Goal: Contribute content

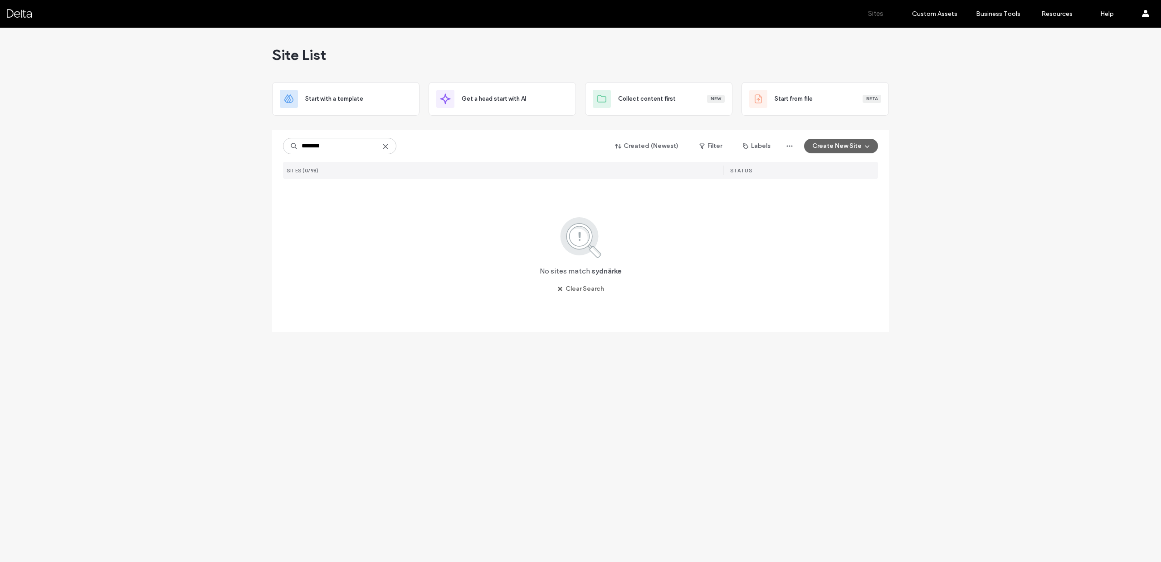
click at [327, 146] on input "********" at bounding box center [339, 146] width 113 height 16
type input "***"
click at [525, 199] on icon "button" at bounding box center [527, 199] width 7 height 7
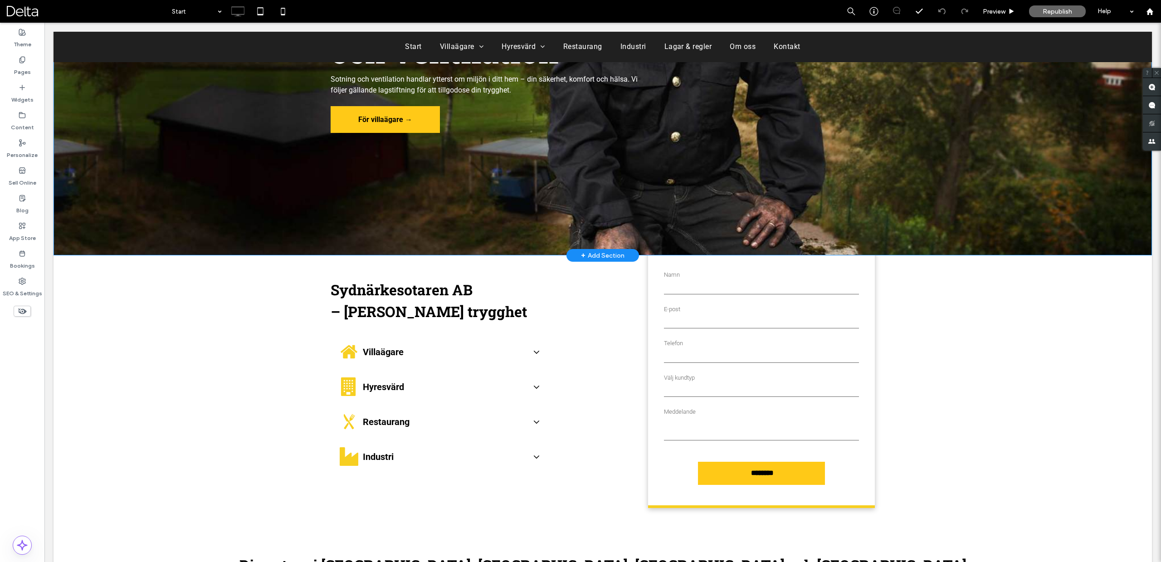
scroll to position [263, 0]
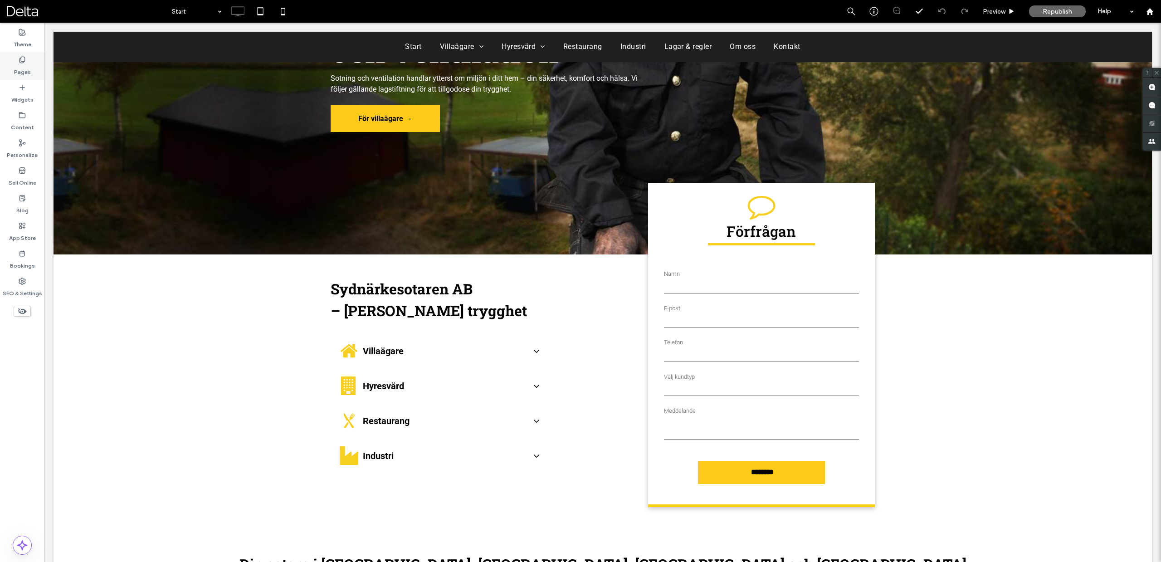
click at [21, 68] on label "Pages" at bounding box center [22, 69] width 17 height 13
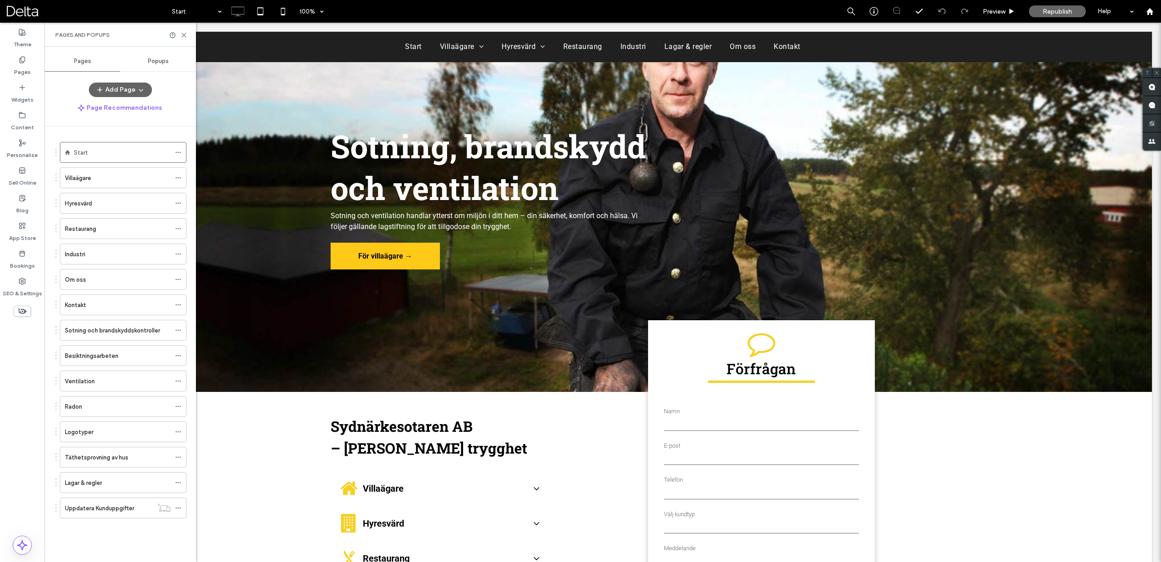
scroll to position [89, 0]
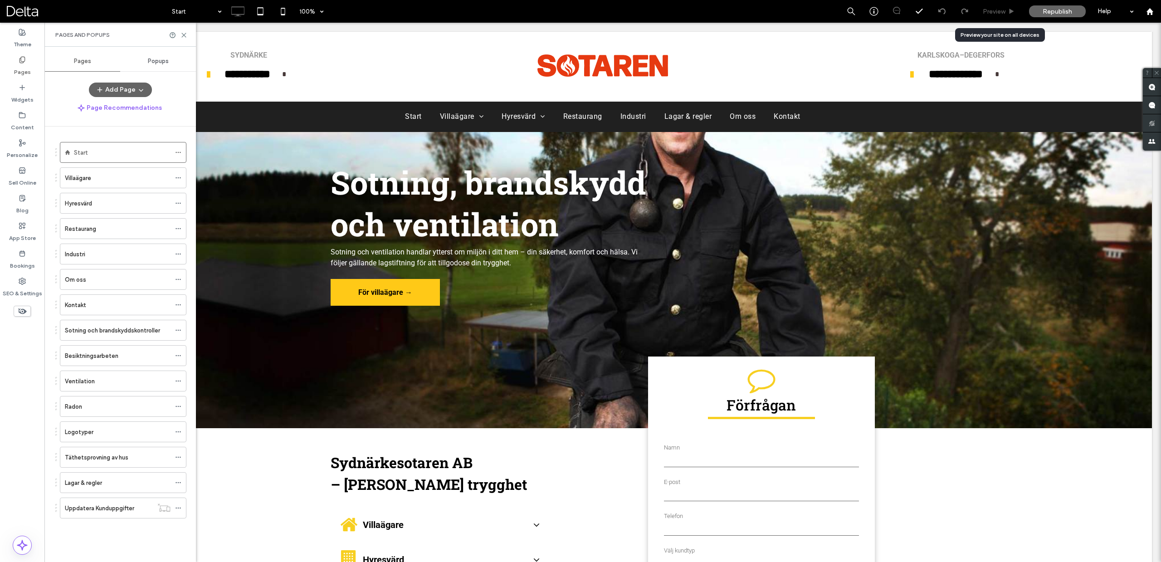
click at [1004, 14] on span "Preview" at bounding box center [993, 12] width 23 height 8
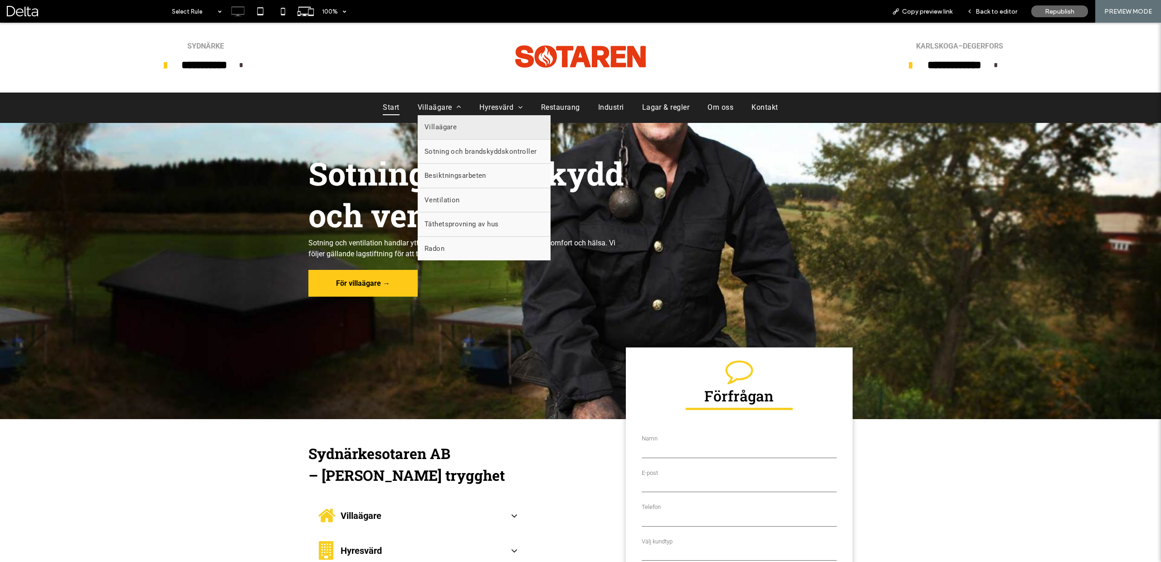
click at [438, 128] on span "Villaägare" at bounding box center [440, 127] width 33 height 10
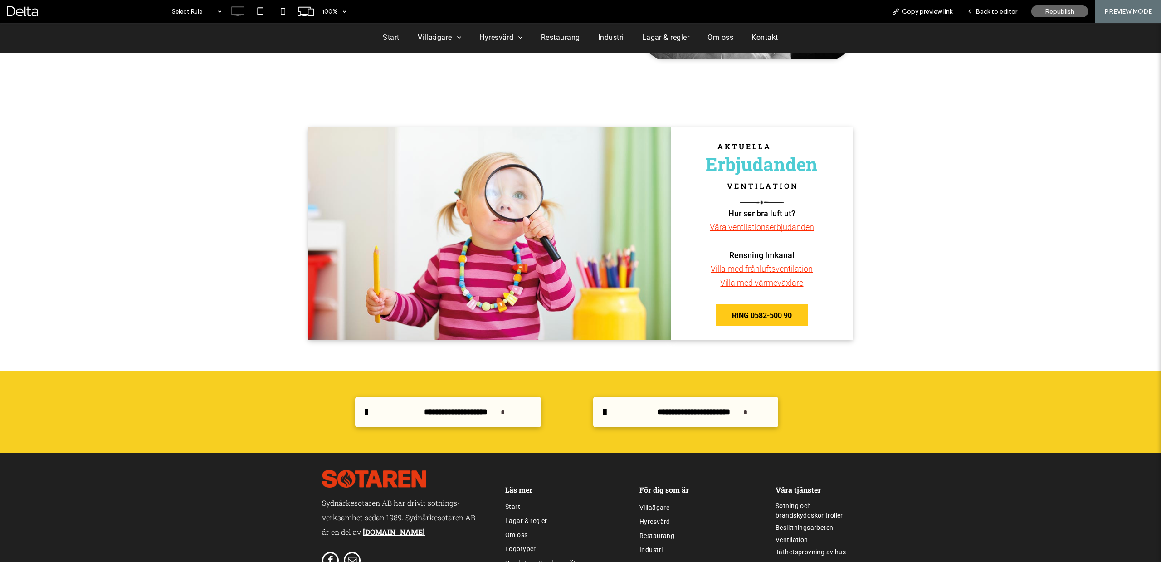
scroll to position [662, 0]
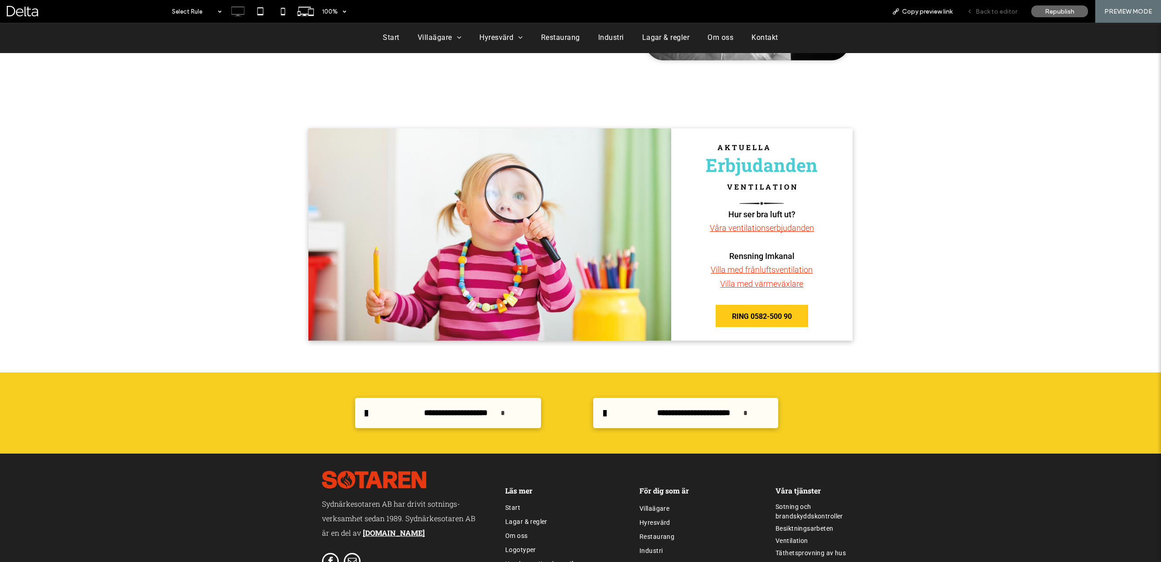
click at [990, 13] on span "Back to editor" at bounding box center [996, 12] width 42 height 8
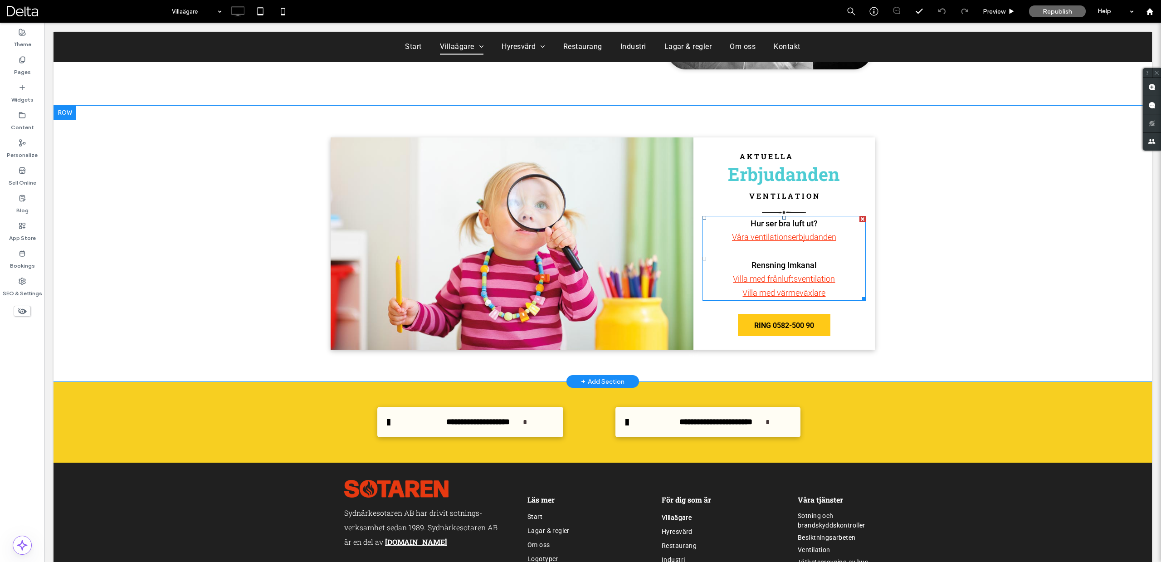
click at [812, 239] on link "Våra ventilationserbjudanden" at bounding box center [784, 237] width 104 height 10
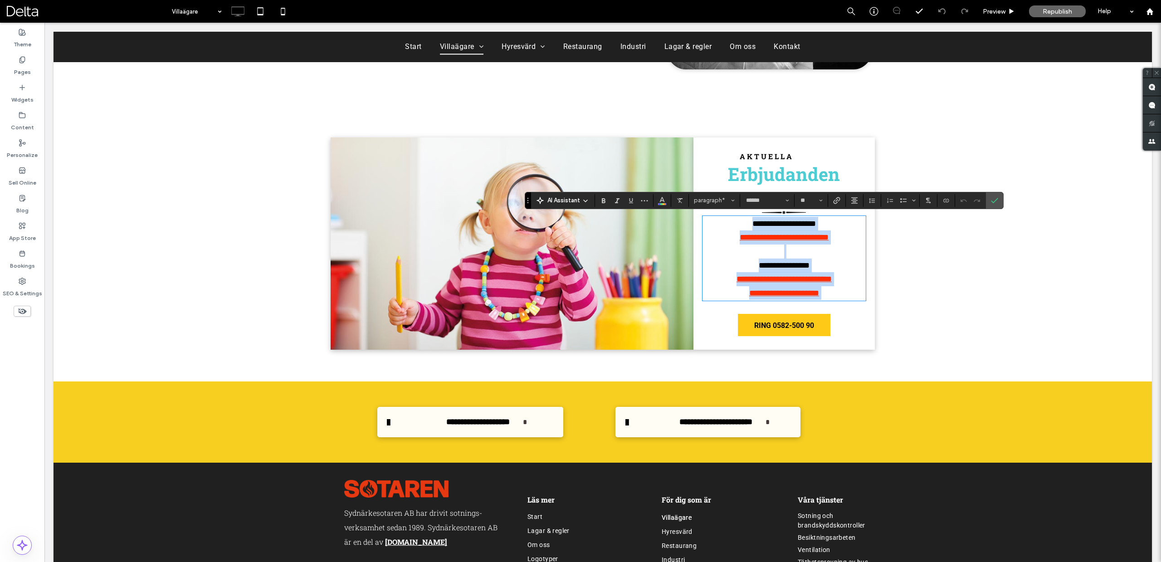
click at [800, 277] on link "**********" at bounding box center [783, 279] width 95 height 8
click at [805, 276] on link "**********" at bounding box center [783, 279] width 95 height 8
drag, startPoint x: 840, startPoint y: 276, endPoint x: 728, endPoint y: 278, distance: 111.6
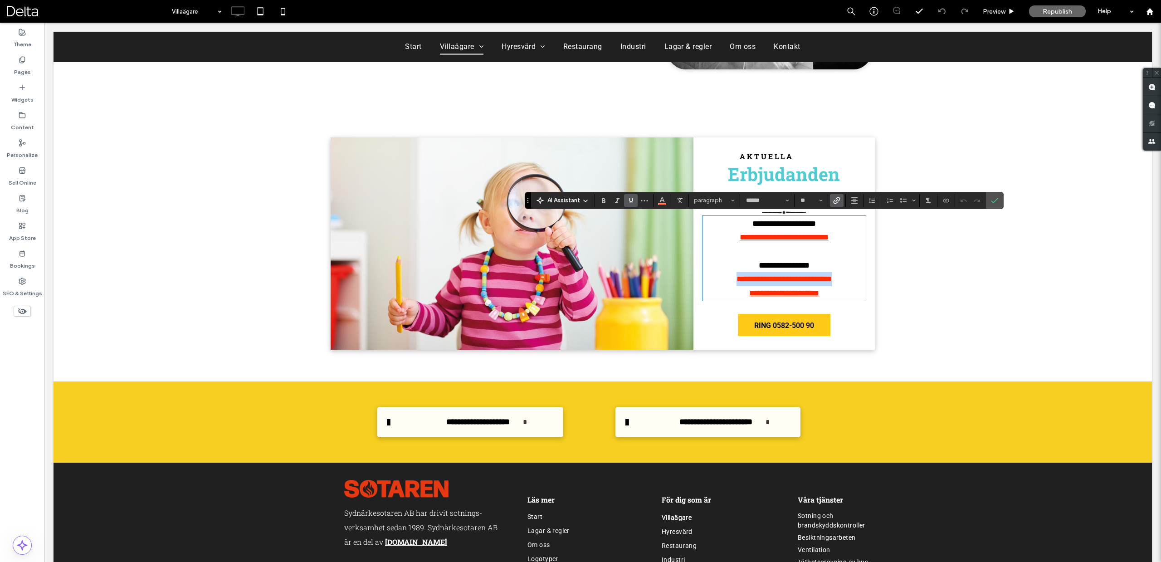
click at [728, 278] on p "**********" at bounding box center [783, 272] width 163 height 28
click at [840, 198] on icon "Link" at bounding box center [836, 200] width 7 height 7
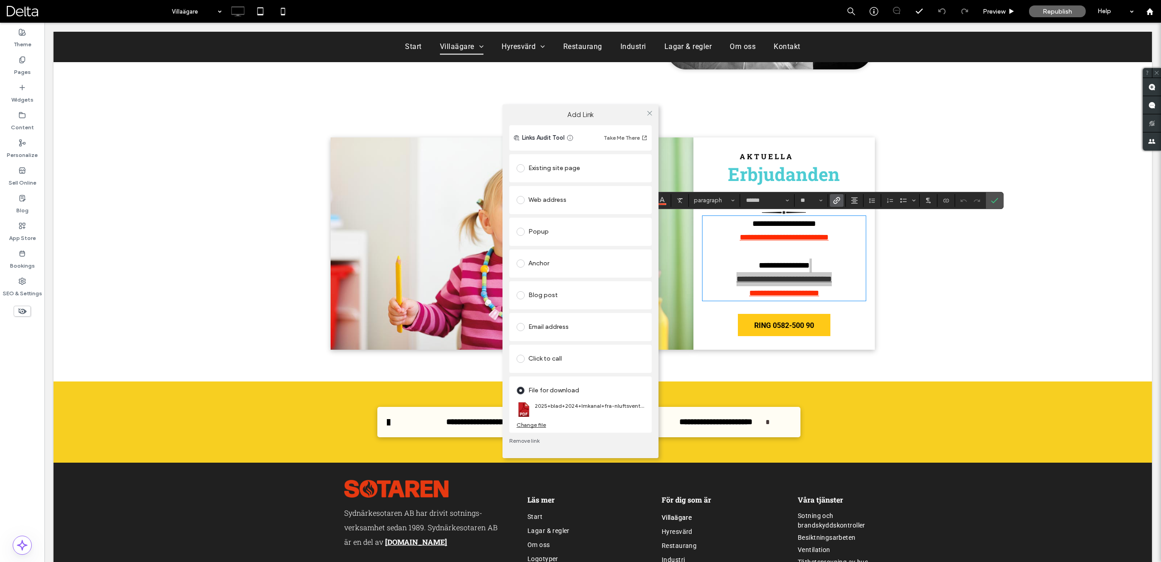
click at [540, 425] on div "Change file" at bounding box center [530, 424] width 29 height 7
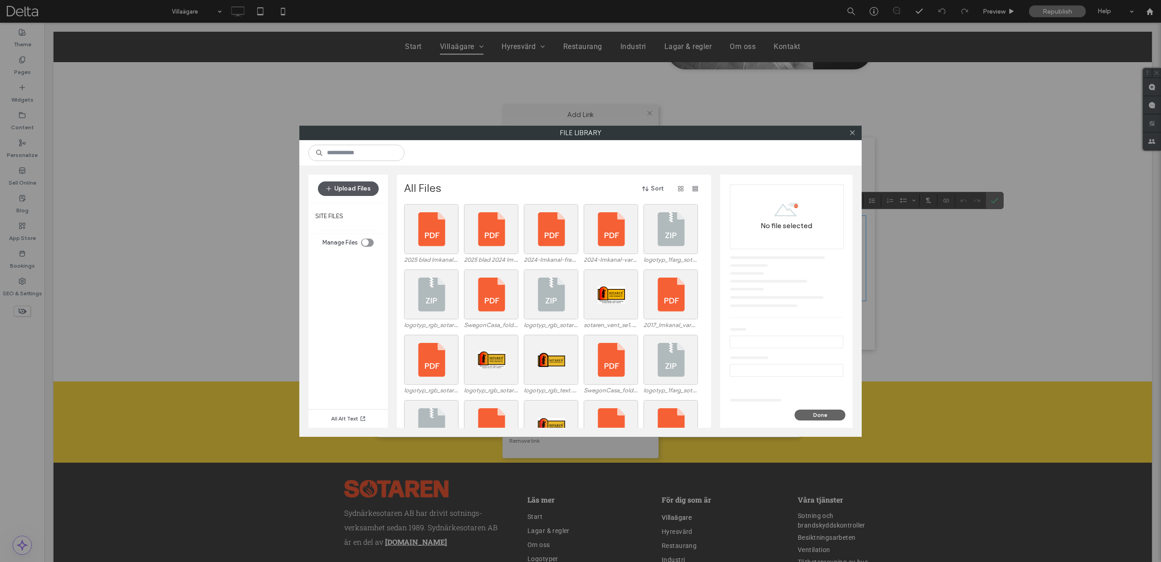
click at [366, 189] on button "Upload Files" at bounding box center [348, 188] width 61 height 15
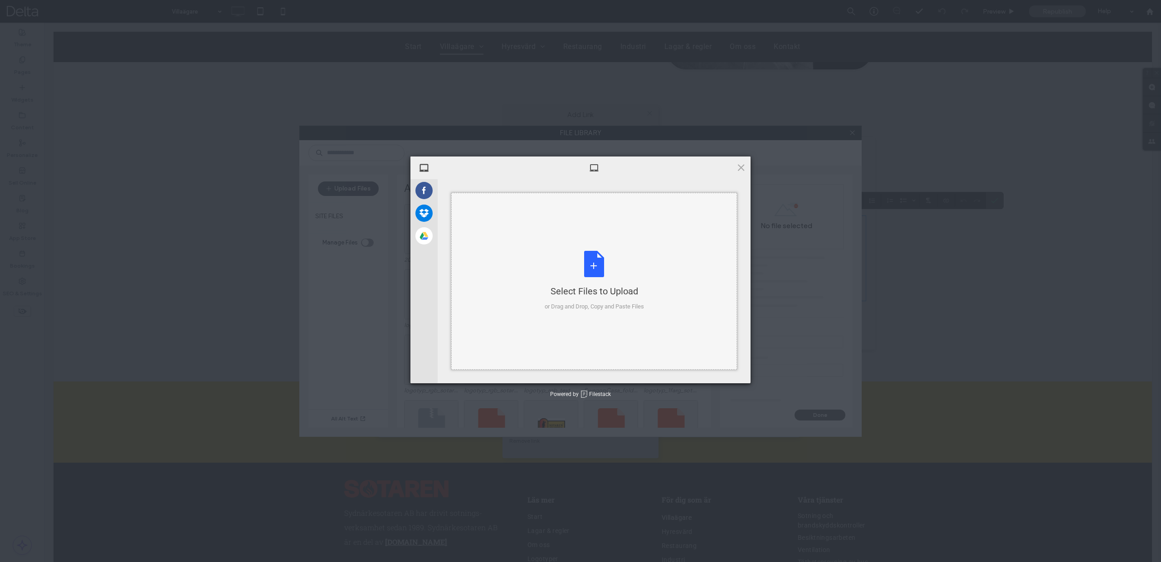
click at [550, 256] on div "Select Files to Upload or Drag and Drop, Copy and Paste Files" at bounding box center [594, 281] width 99 height 60
click at [721, 370] on span "Upload 1" at bounding box center [723, 371] width 18 height 7
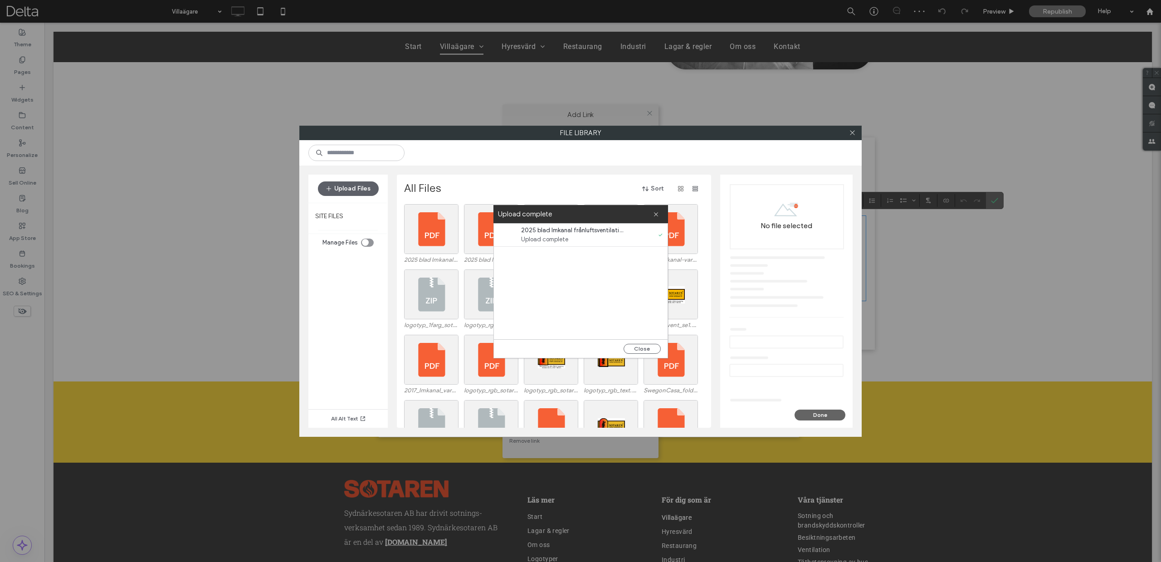
drag, startPoint x: 639, startPoint y: 346, endPoint x: 525, endPoint y: 302, distance: 122.0
click at [628, 345] on button "Close" at bounding box center [641, 349] width 37 height 10
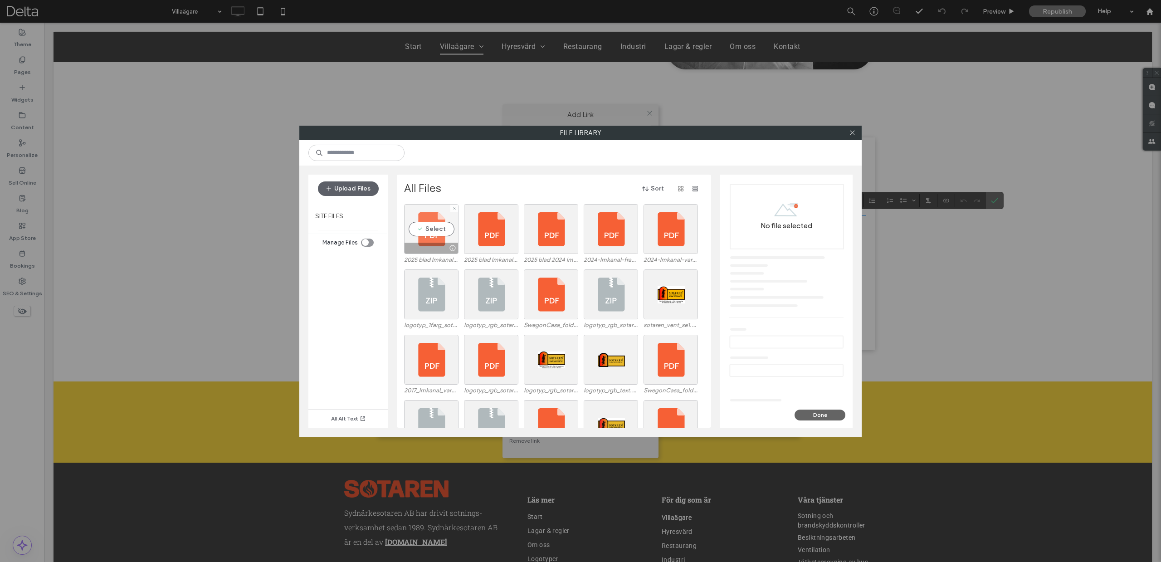
click at [430, 229] on div "Select" at bounding box center [431, 229] width 54 height 50
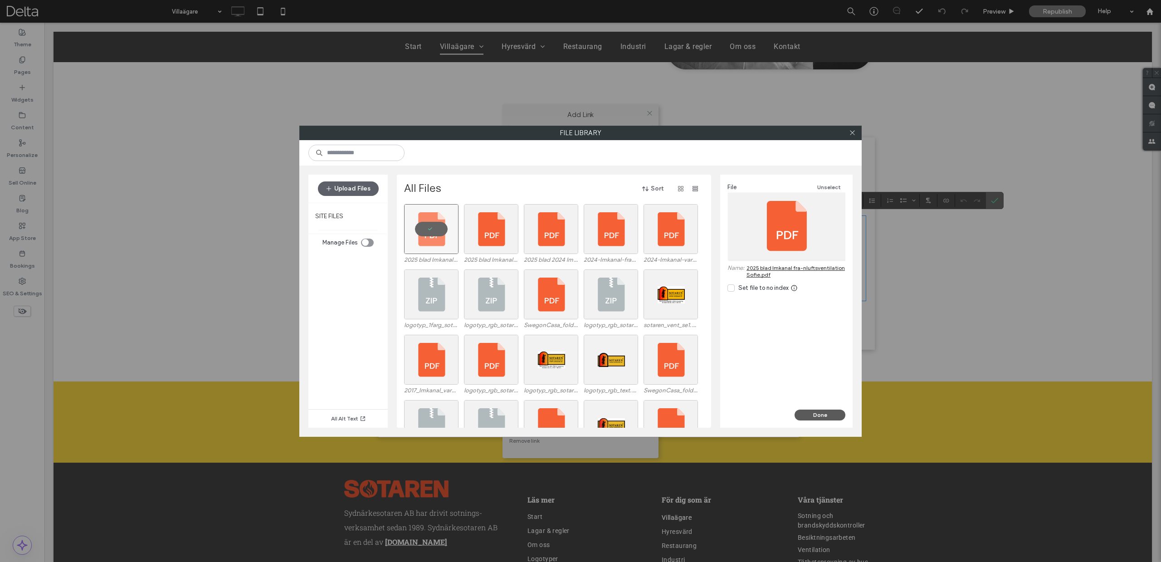
click at [817, 413] on button "Done" at bounding box center [819, 414] width 51 height 11
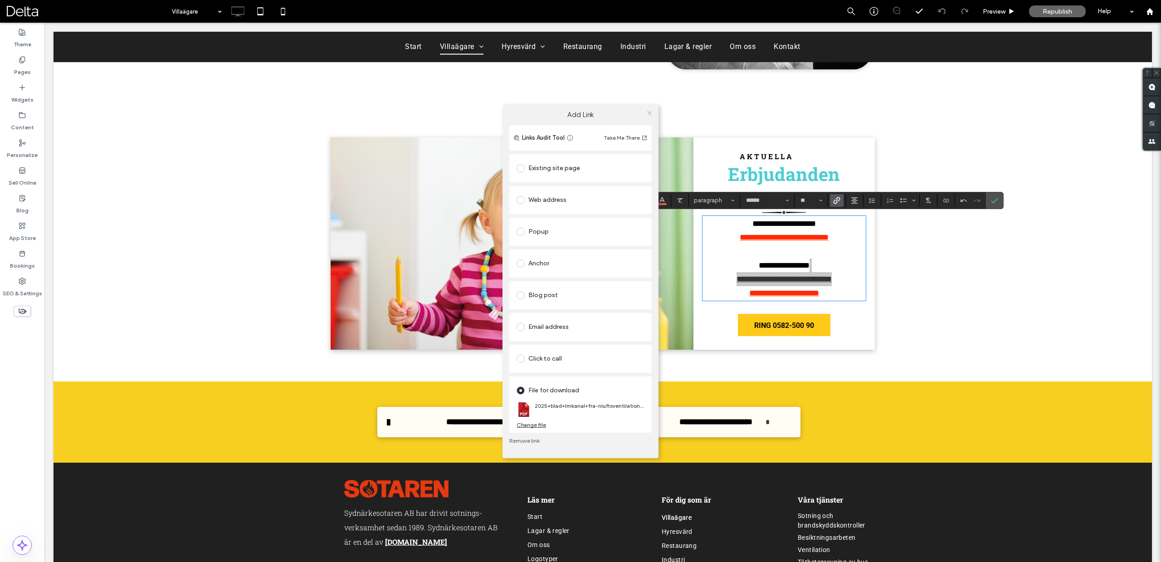
click at [648, 114] on icon at bounding box center [649, 113] width 7 height 7
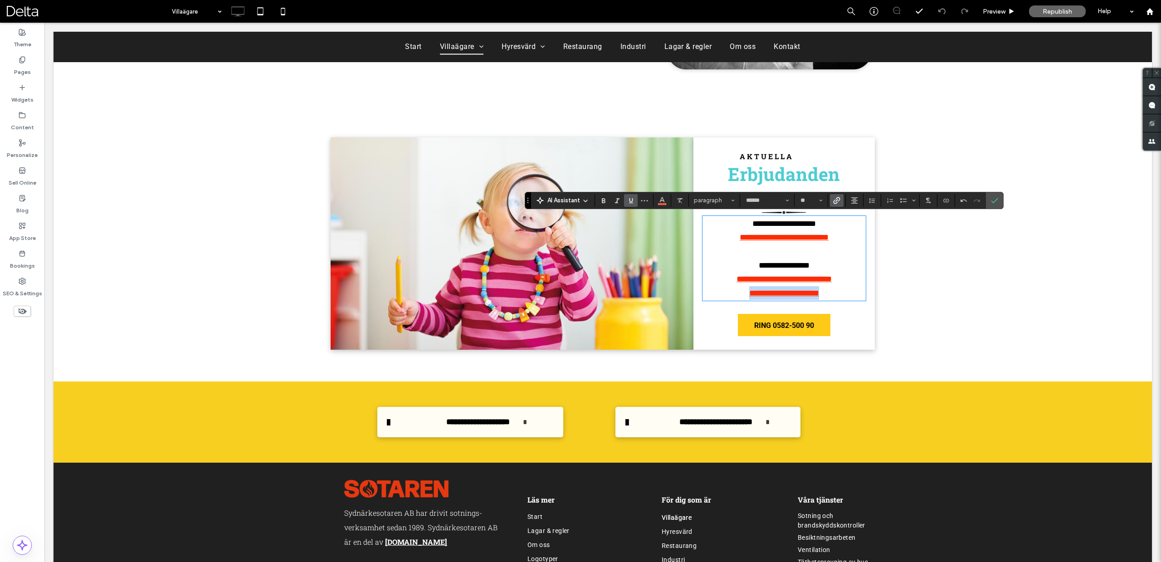
drag, startPoint x: 838, startPoint y: 291, endPoint x: 744, endPoint y: 292, distance: 94.3
click at [744, 292] on p "**********" at bounding box center [783, 293] width 163 height 14
click at [833, 200] on icon "Link" at bounding box center [836, 200] width 7 height 7
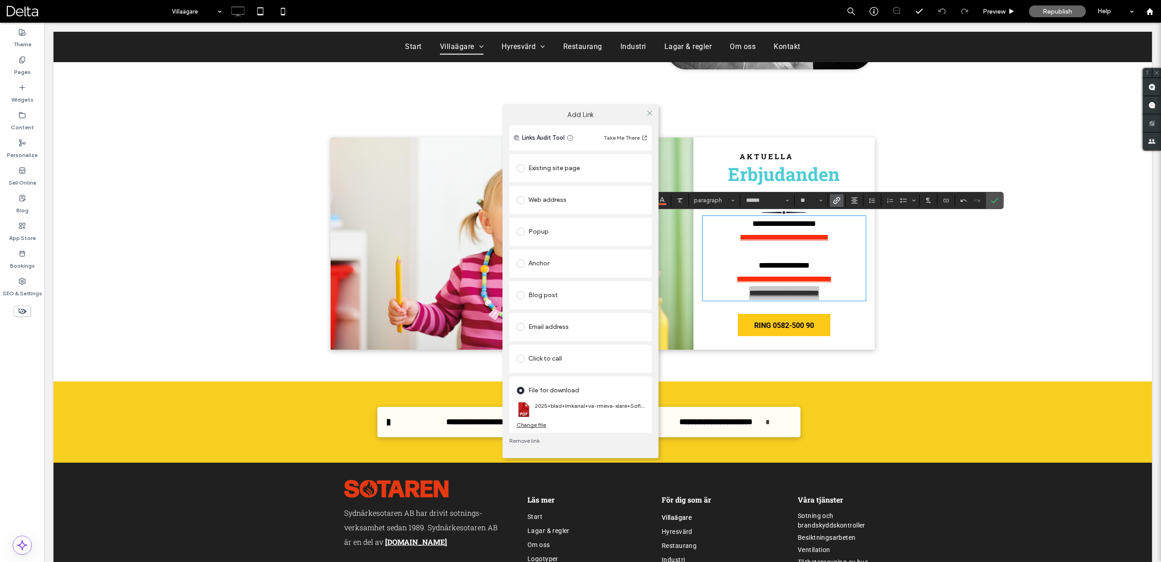
click at [538, 425] on div "Change file" at bounding box center [530, 424] width 29 height 7
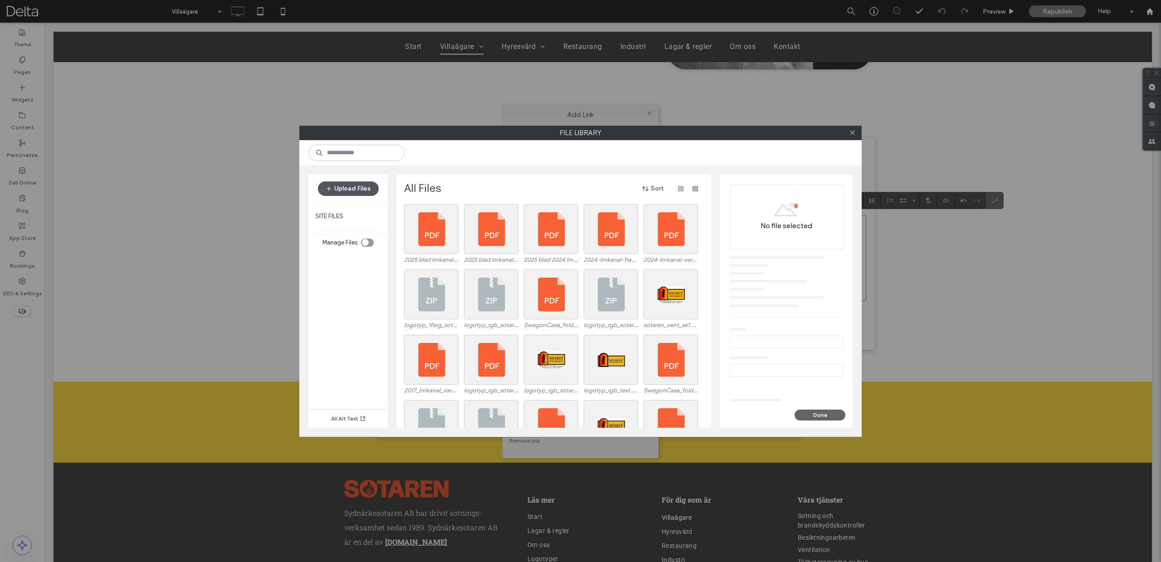
click at [361, 186] on button "Upload Files" at bounding box center [348, 188] width 61 height 15
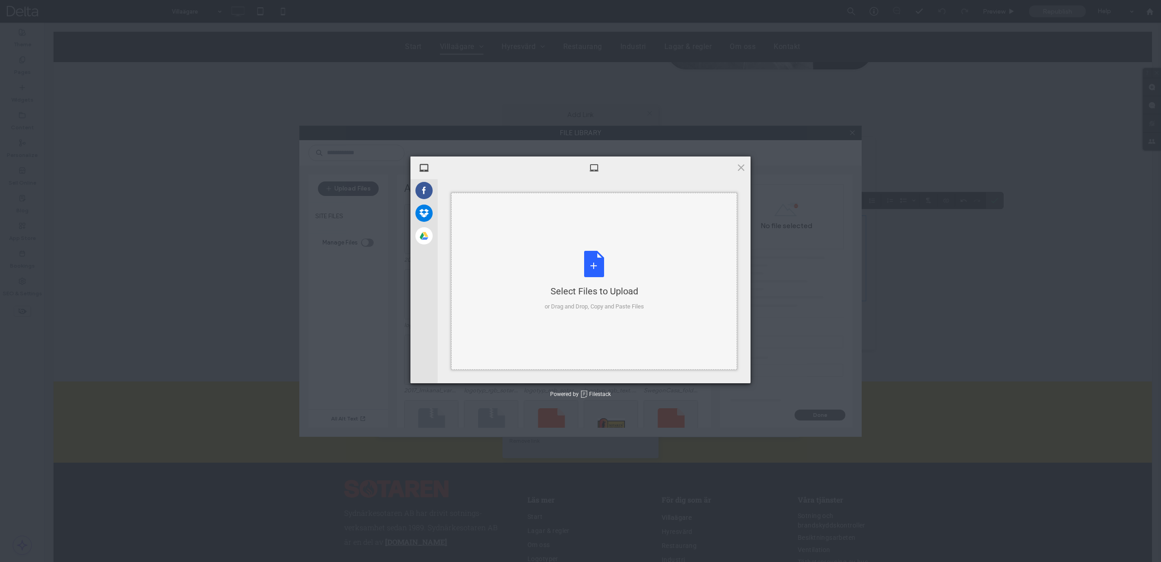
click at [571, 261] on div "Select Files to Upload or Drag and Drop, Copy and Paste Files" at bounding box center [594, 281] width 99 height 60
click at [720, 368] on span "Upload 1" at bounding box center [723, 371] width 18 height 7
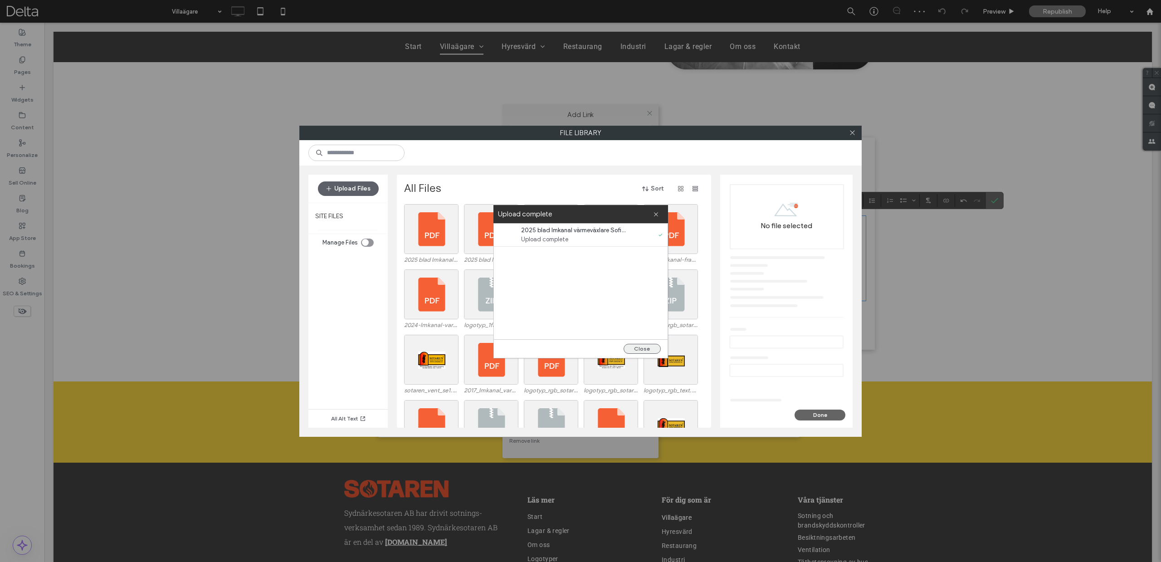
click at [638, 348] on button "Close" at bounding box center [641, 349] width 37 height 10
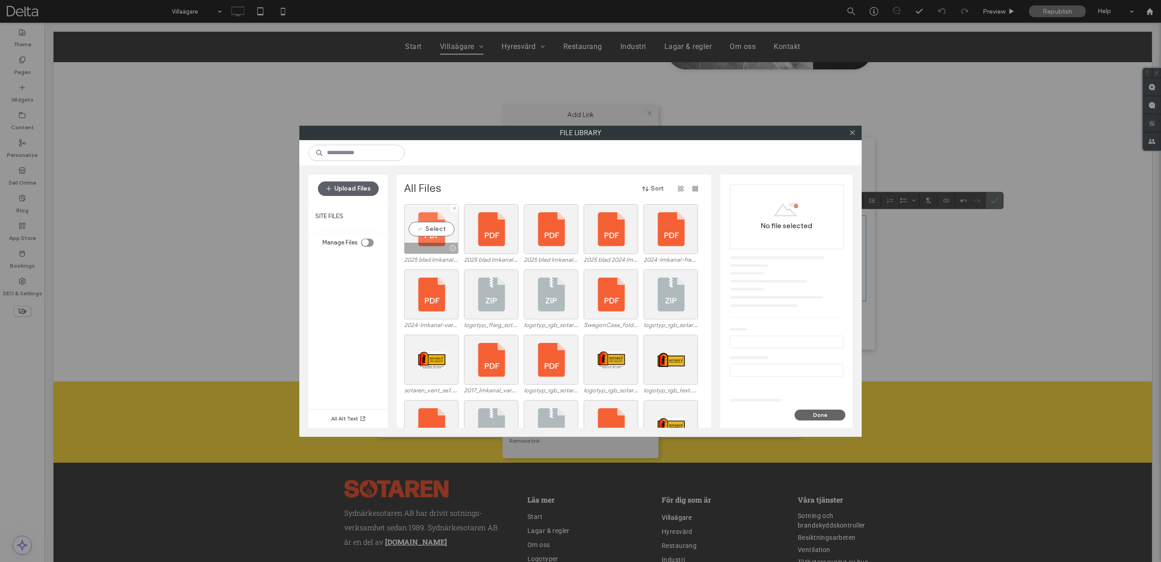
click at [440, 233] on div "Select" at bounding box center [431, 229] width 54 height 50
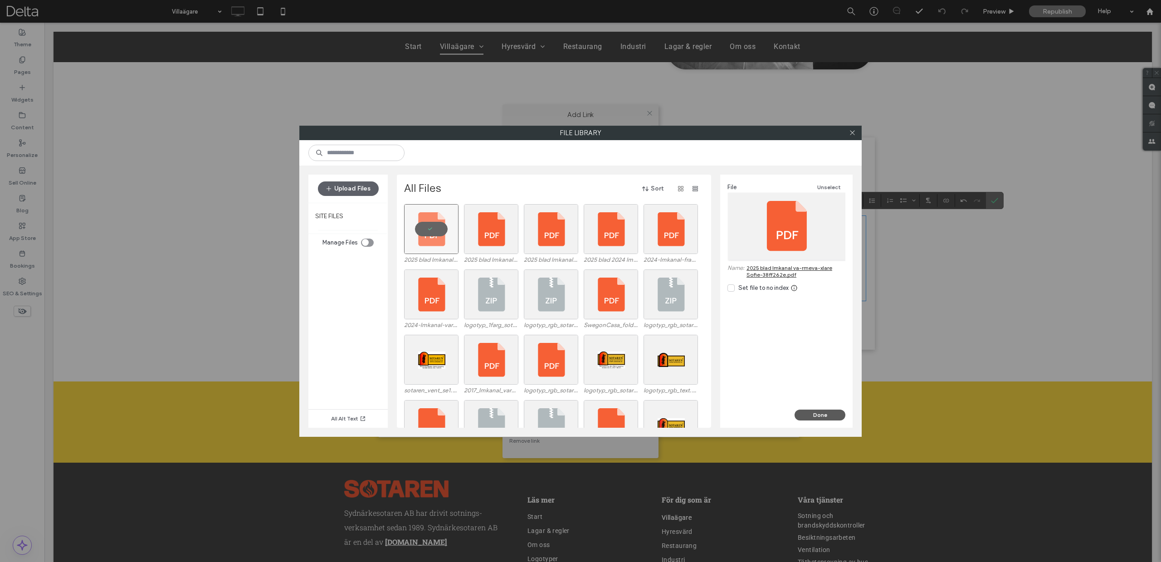
click at [822, 413] on button "Done" at bounding box center [819, 414] width 51 height 11
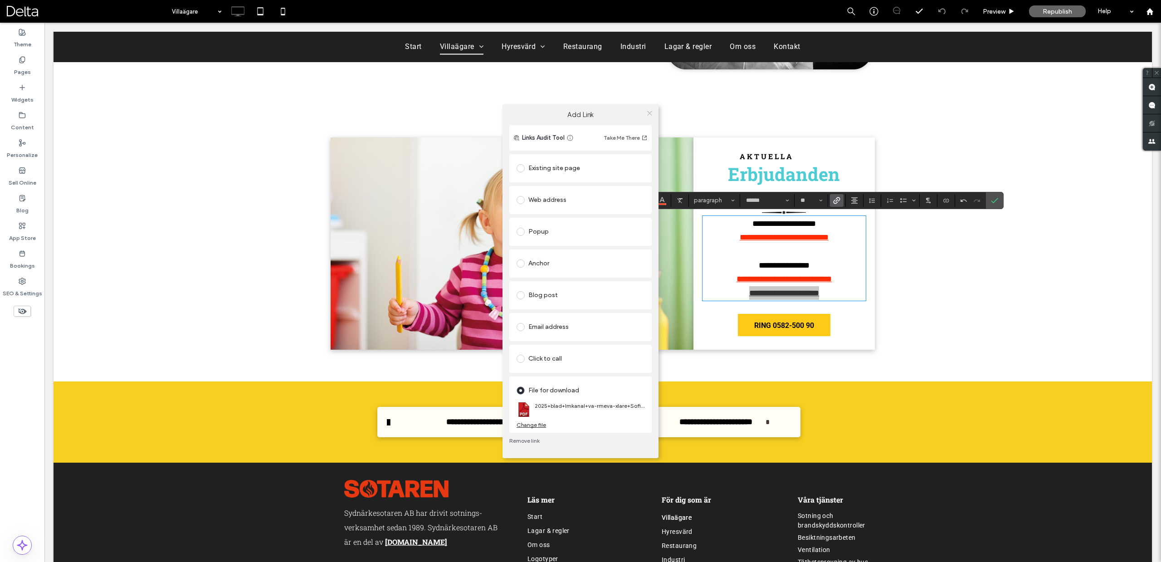
click at [650, 115] on icon at bounding box center [649, 113] width 7 height 7
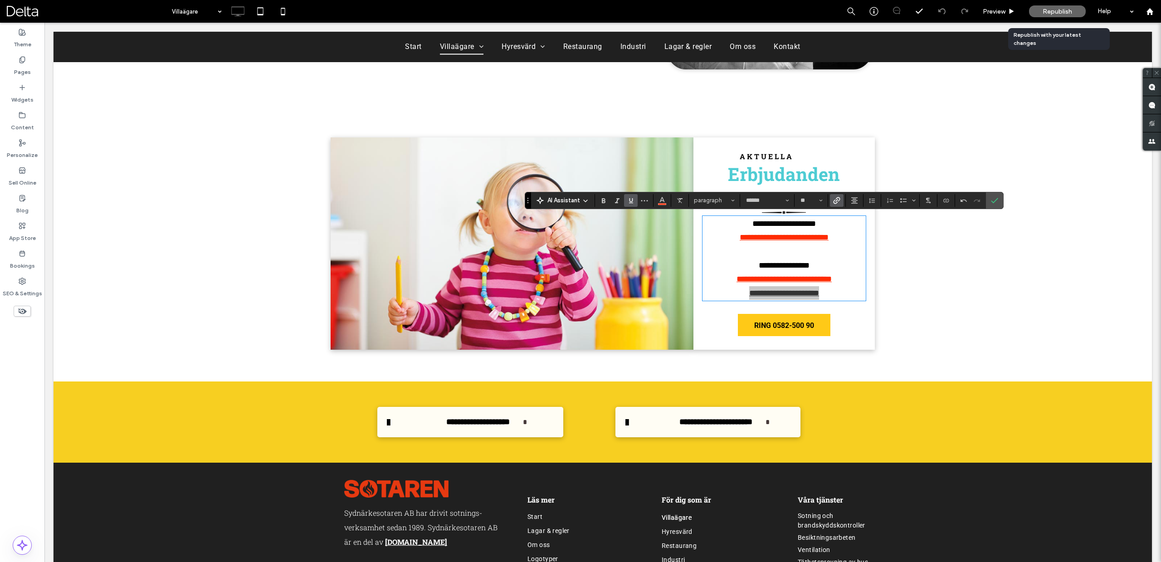
click at [1062, 11] on span "Republish" at bounding box center [1056, 12] width 29 height 8
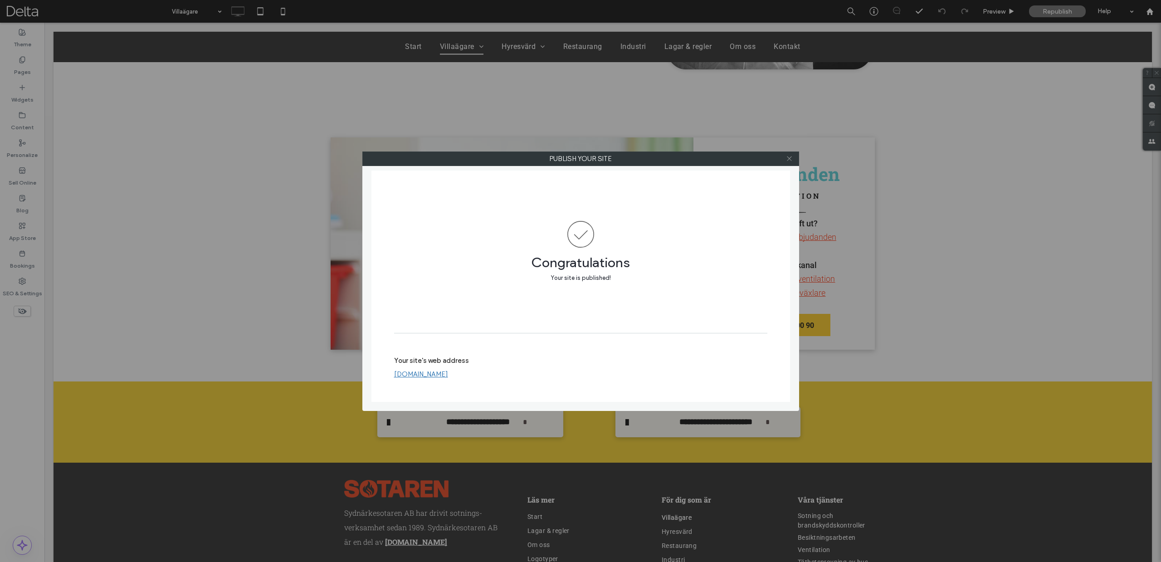
click at [788, 158] on icon at bounding box center [789, 158] width 7 height 7
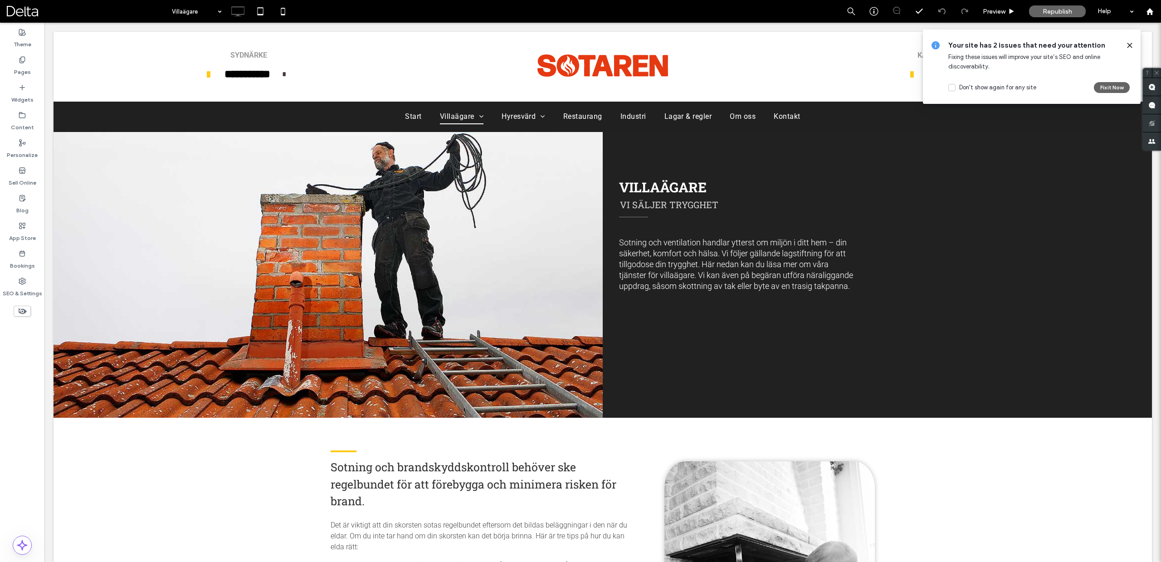
click at [30, 15] on span at bounding box center [87, 11] width 160 height 18
